Goal: Task Accomplishment & Management: Manage account settings

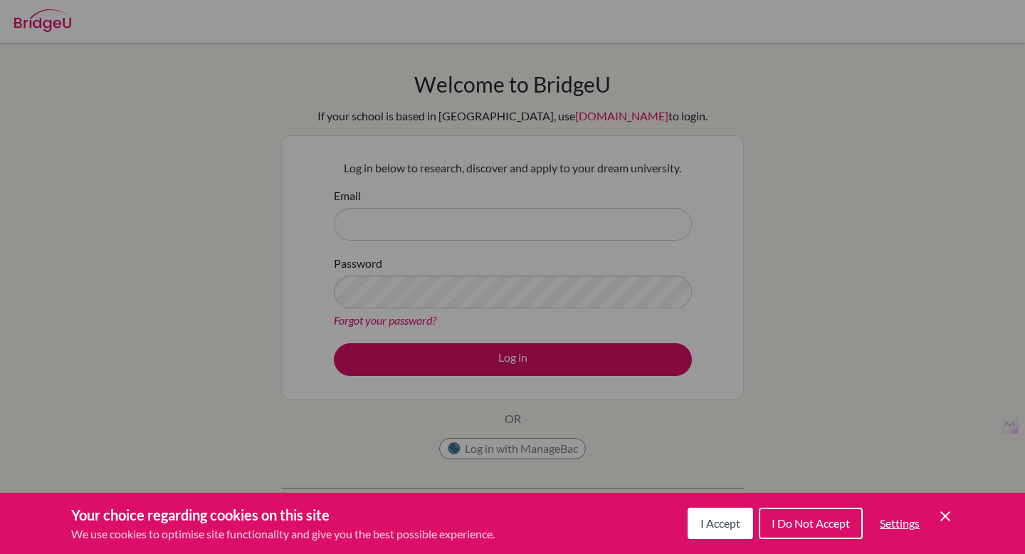
click at [701, 528] on span "I Accept" at bounding box center [721, 523] width 40 height 14
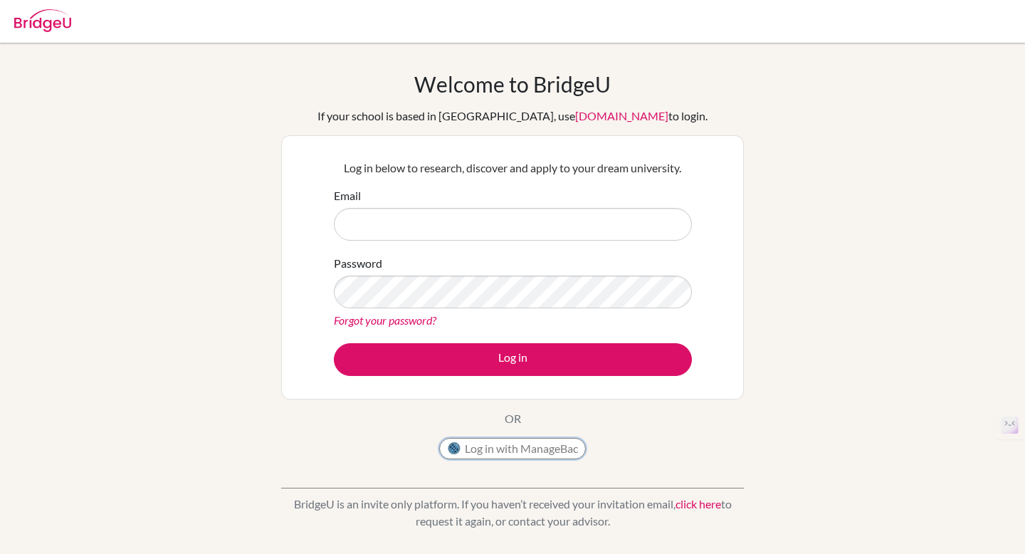
click at [564, 446] on button "Log in with ManageBac" at bounding box center [512, 448] width 147 height 21
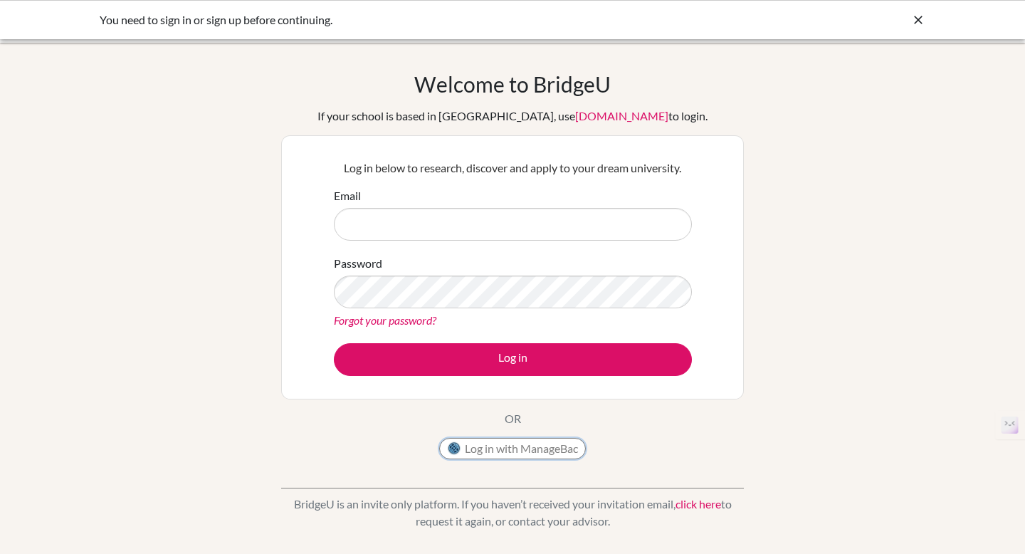
click at [498, 453] on button "Log in with ManageBac" at bounding box center [512, 448] width 147 height 21
click at [548, 448] on button "Log in with ManageBac" at bounding box center [512, 448] width 147 height 21
click at [536, 448] on button "Log in with ManageBac" at bounding box center [512, 448] width 147 height 21
click at [520, 449] on button "Log in with ManageBac" at bounding box center [512, 448] width 147 height 21
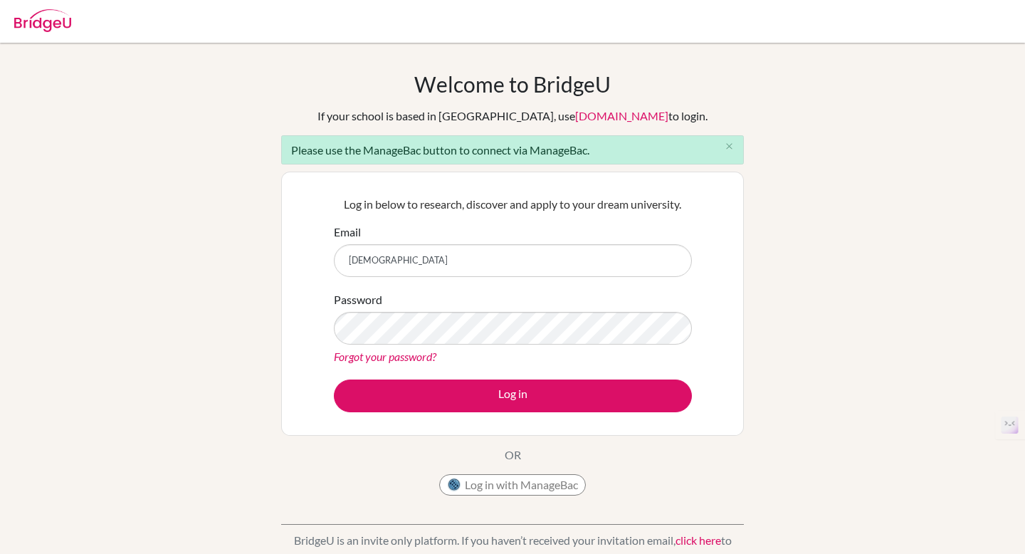
type input "noahm"
click at [568, 488] on button "Log in with ManageBac" at bounding box center [512, 484] width 147 height 21
click at [550, 479] on button "Log in with ManageBac" at bounding box center [512, 484] width 147 height 21
